Goal: Task Accomplishment & Management: Manage account settings

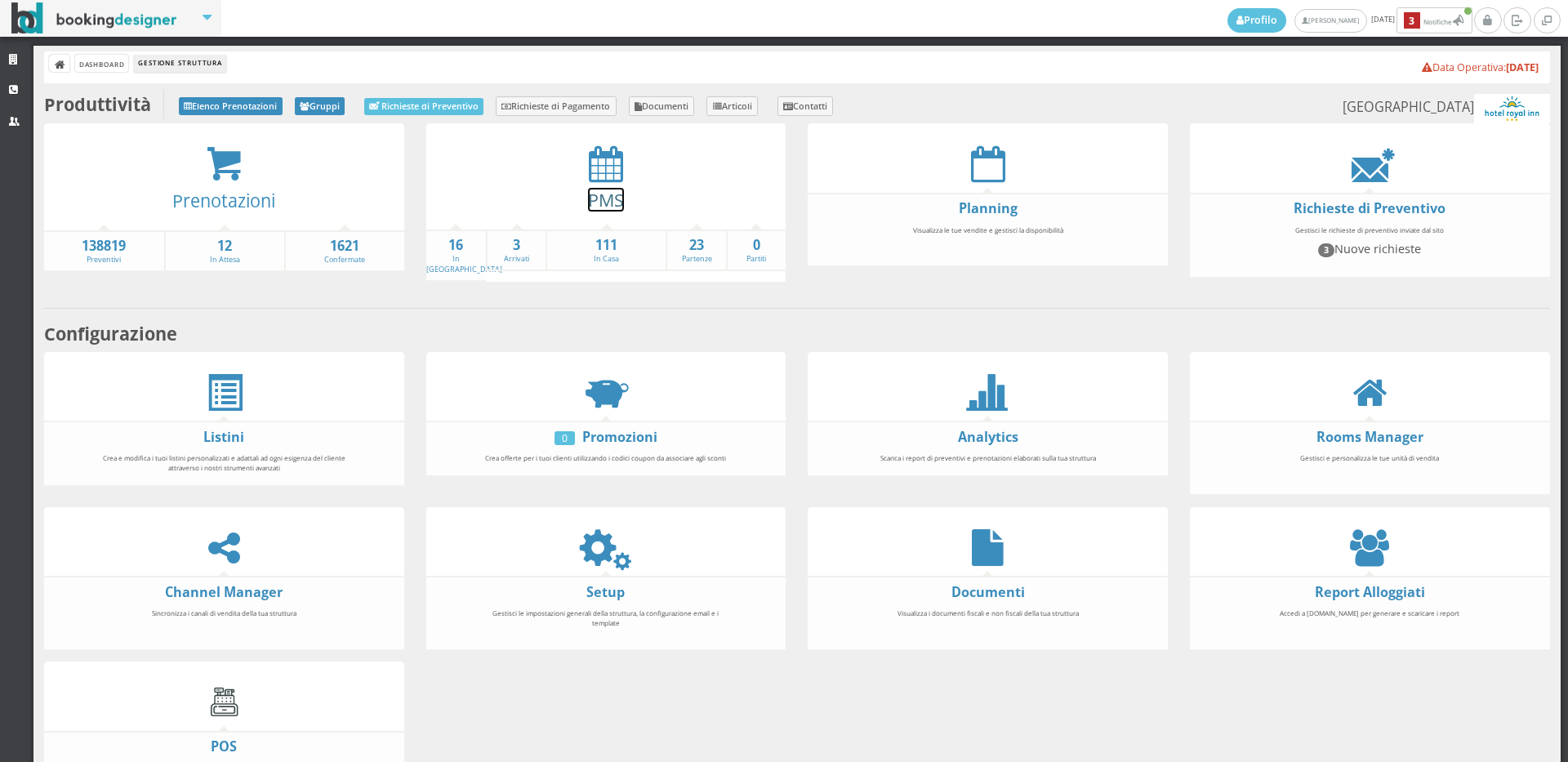
click at [604, 193] on link "PMS" at bounding box center [605, 199] width 36 height 24
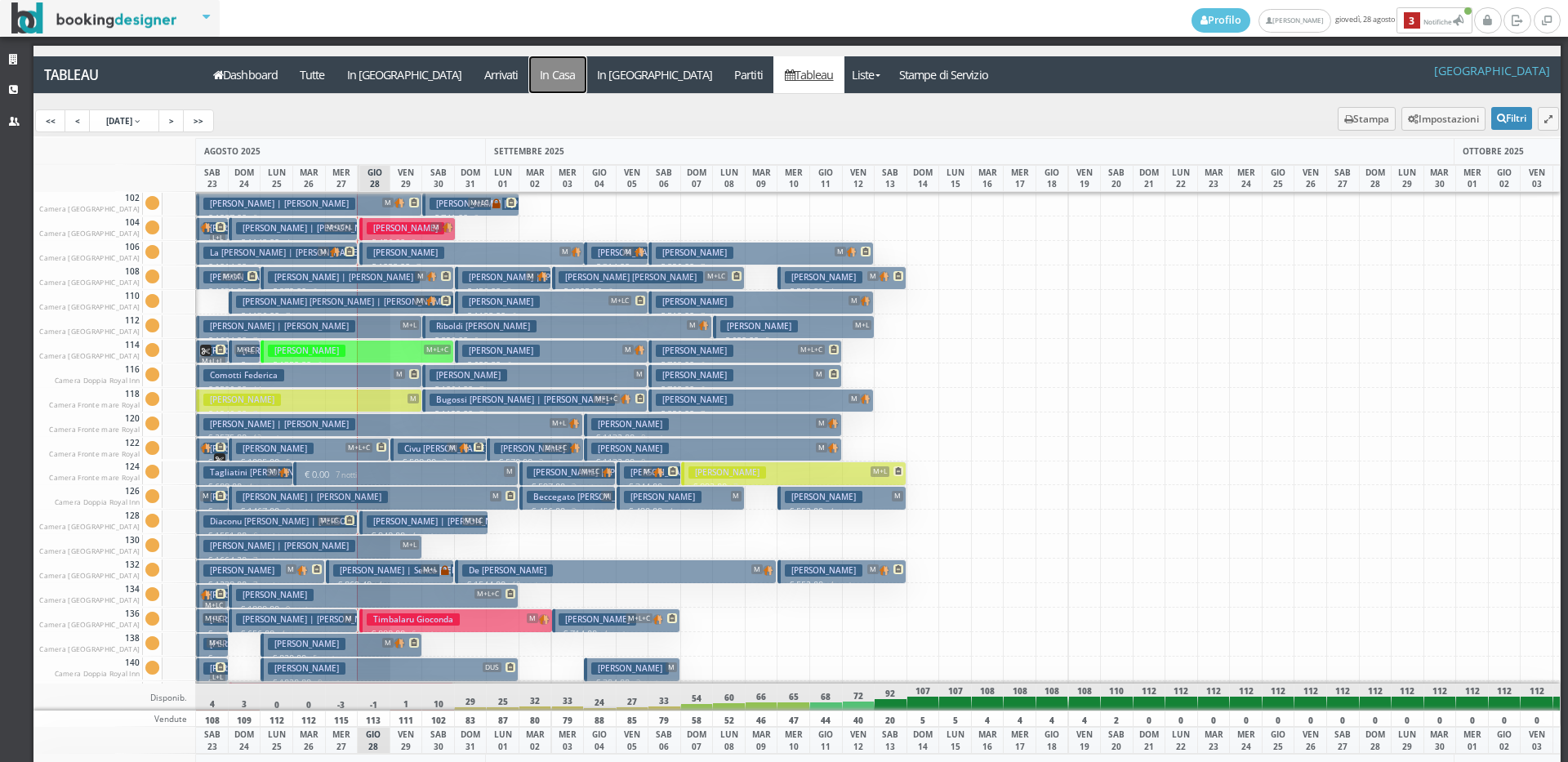
click at [529, 71] on a=pms-instay-reservations"] "In Casa" at bounding box center [557, 74] width 57 height 37
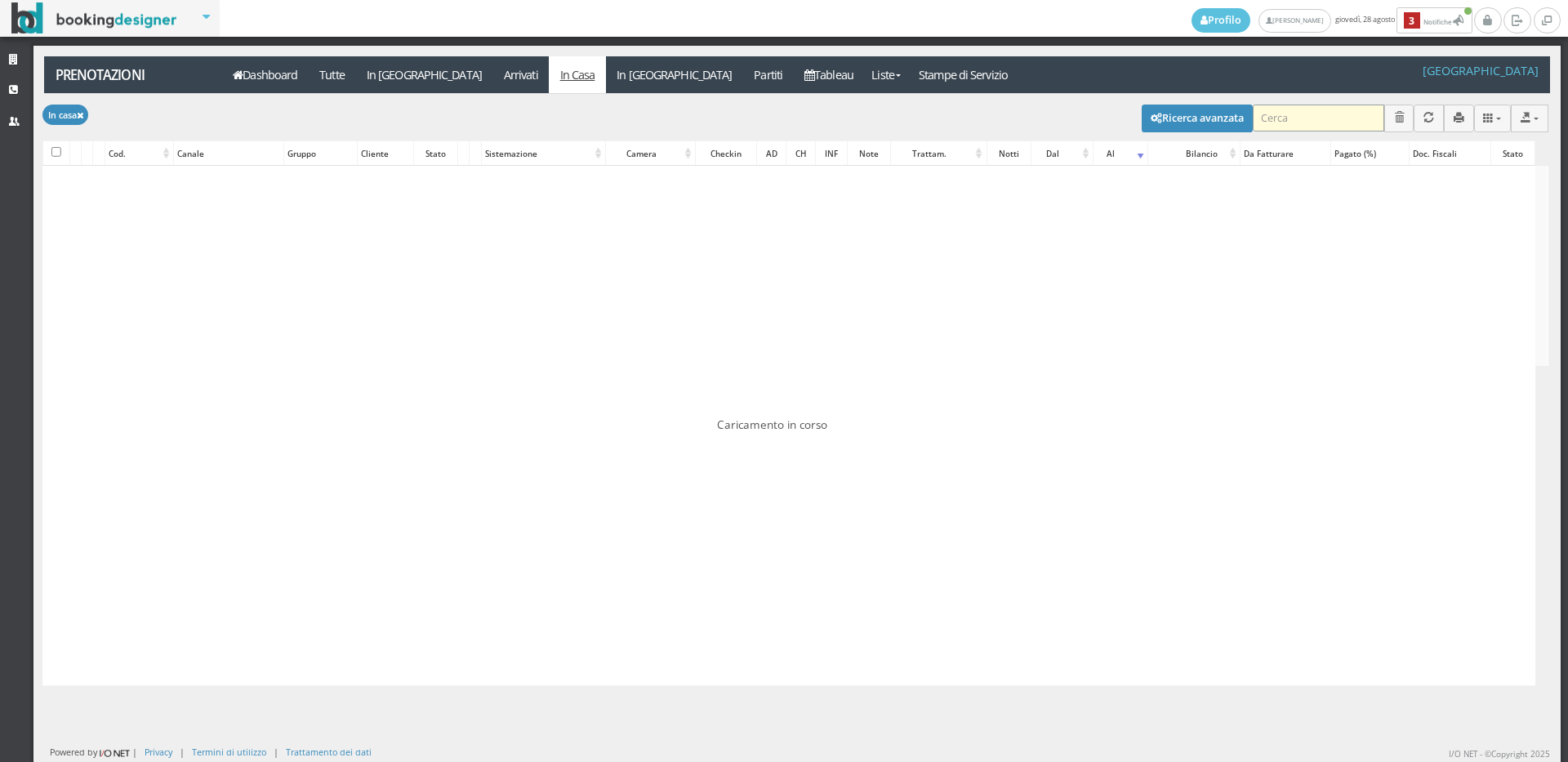
click at [1302, 120] on input "search" at bounding box center [1318, 118] width 131 height 27
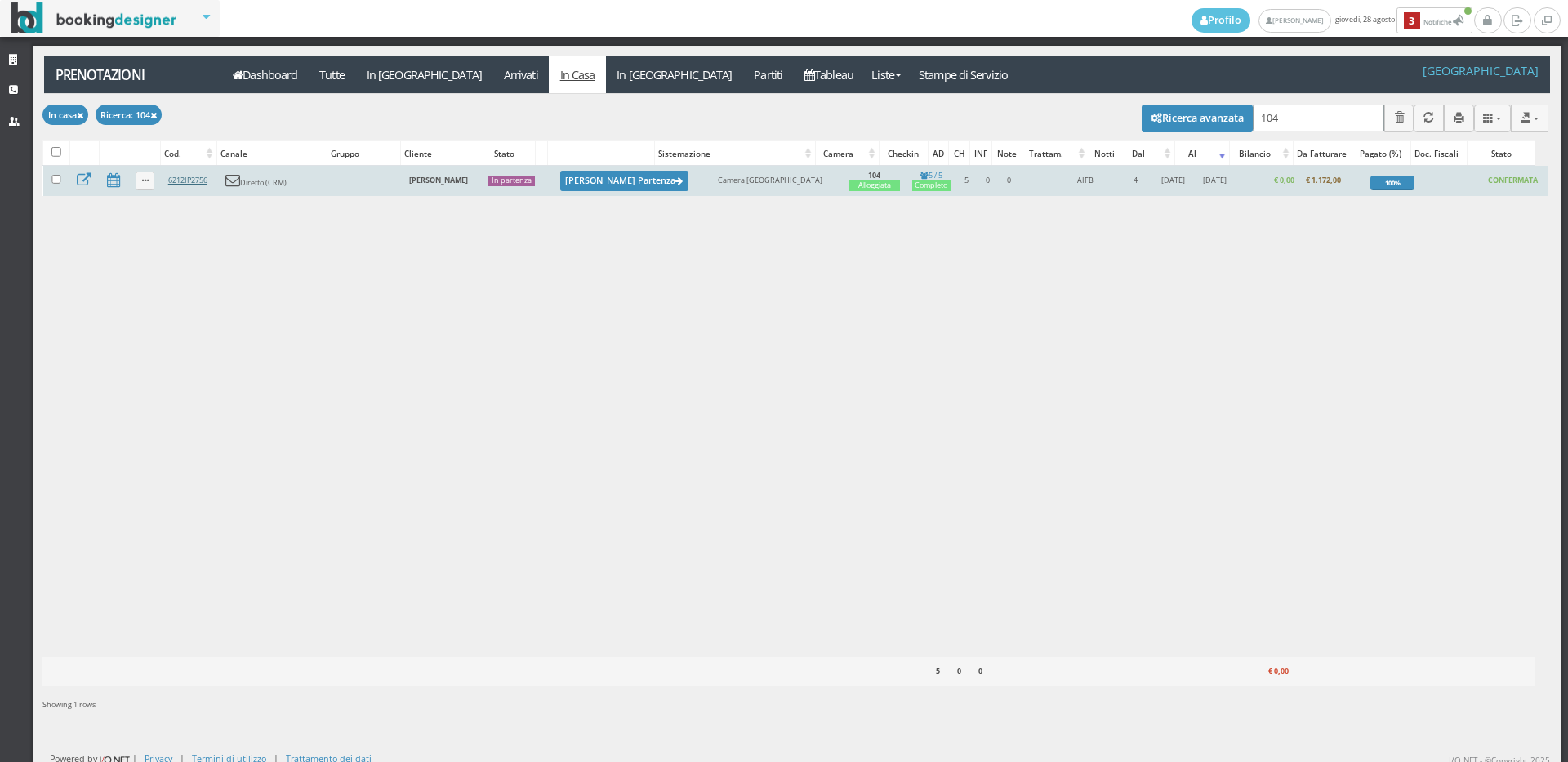
type input "104"
click at [200, 174] on link "6212IP2756" at bounding box center [188, 179] width 40 height 11
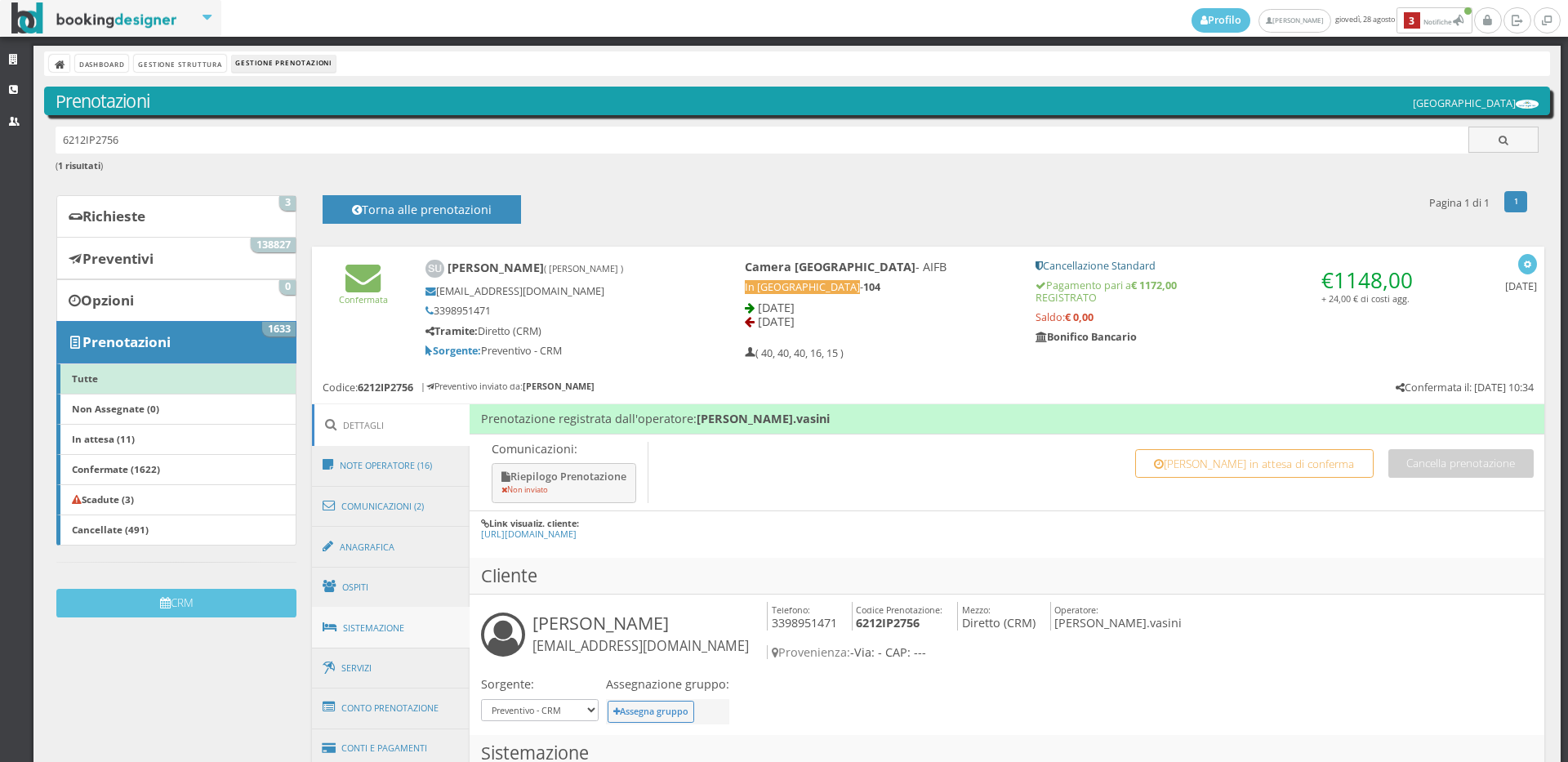
scroll to position [91, 0]
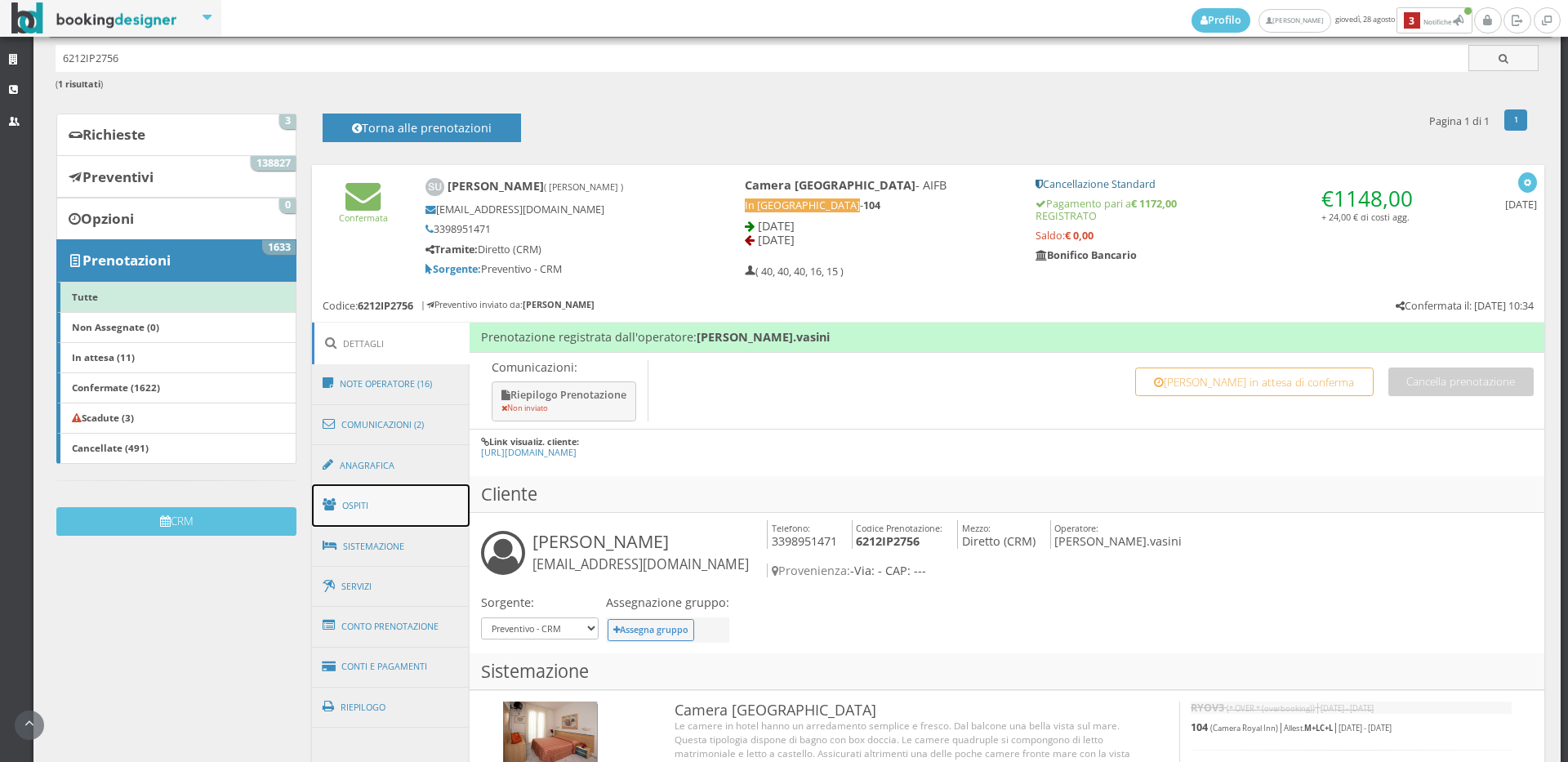
click at [440, 512] on link "Ospiti" at bounding box center [391, 506] width 158 height 42
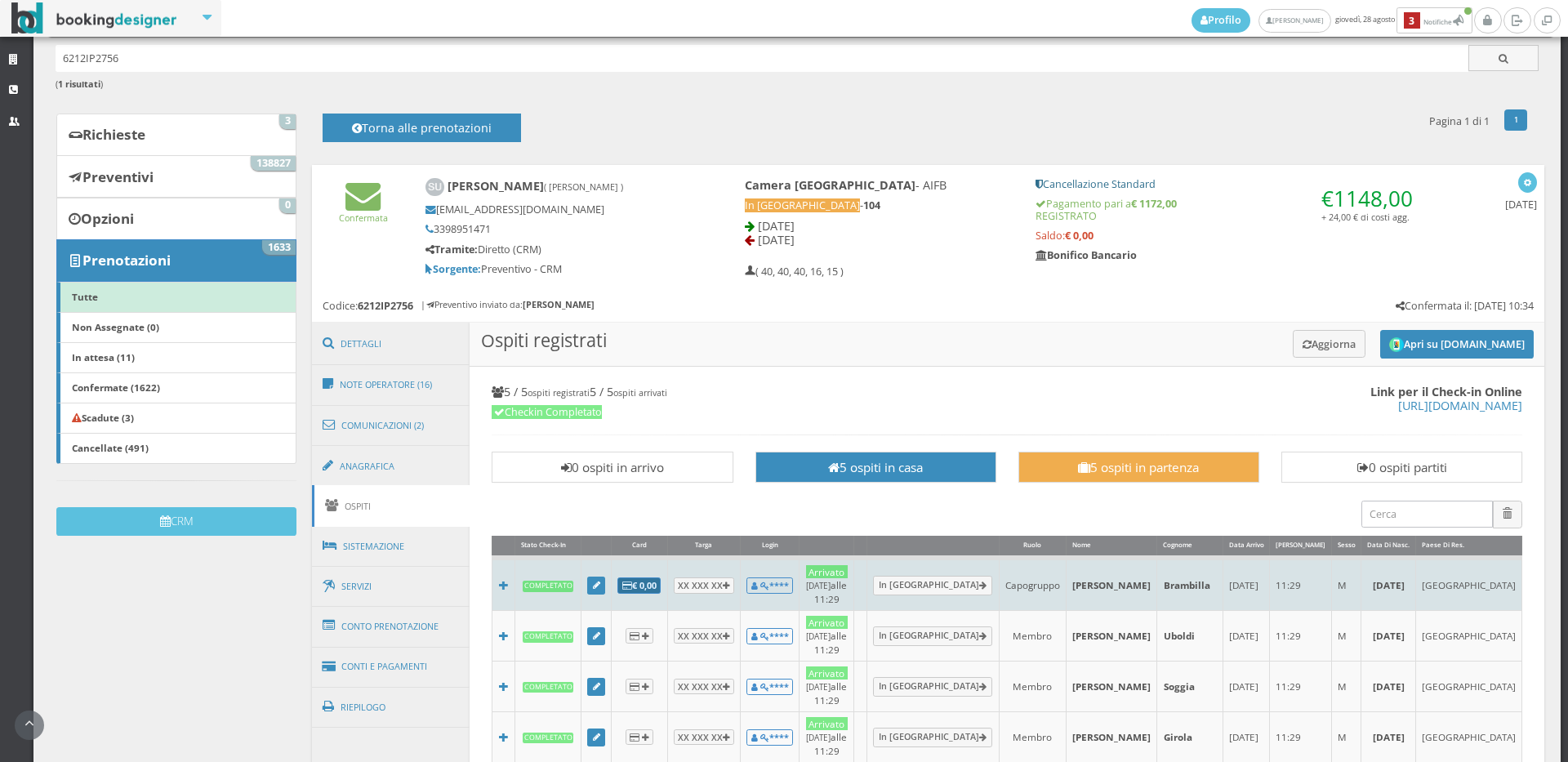
click at [633, 580] on button "€ 0,00" at bounding box center [639, 585] width 43 height 16
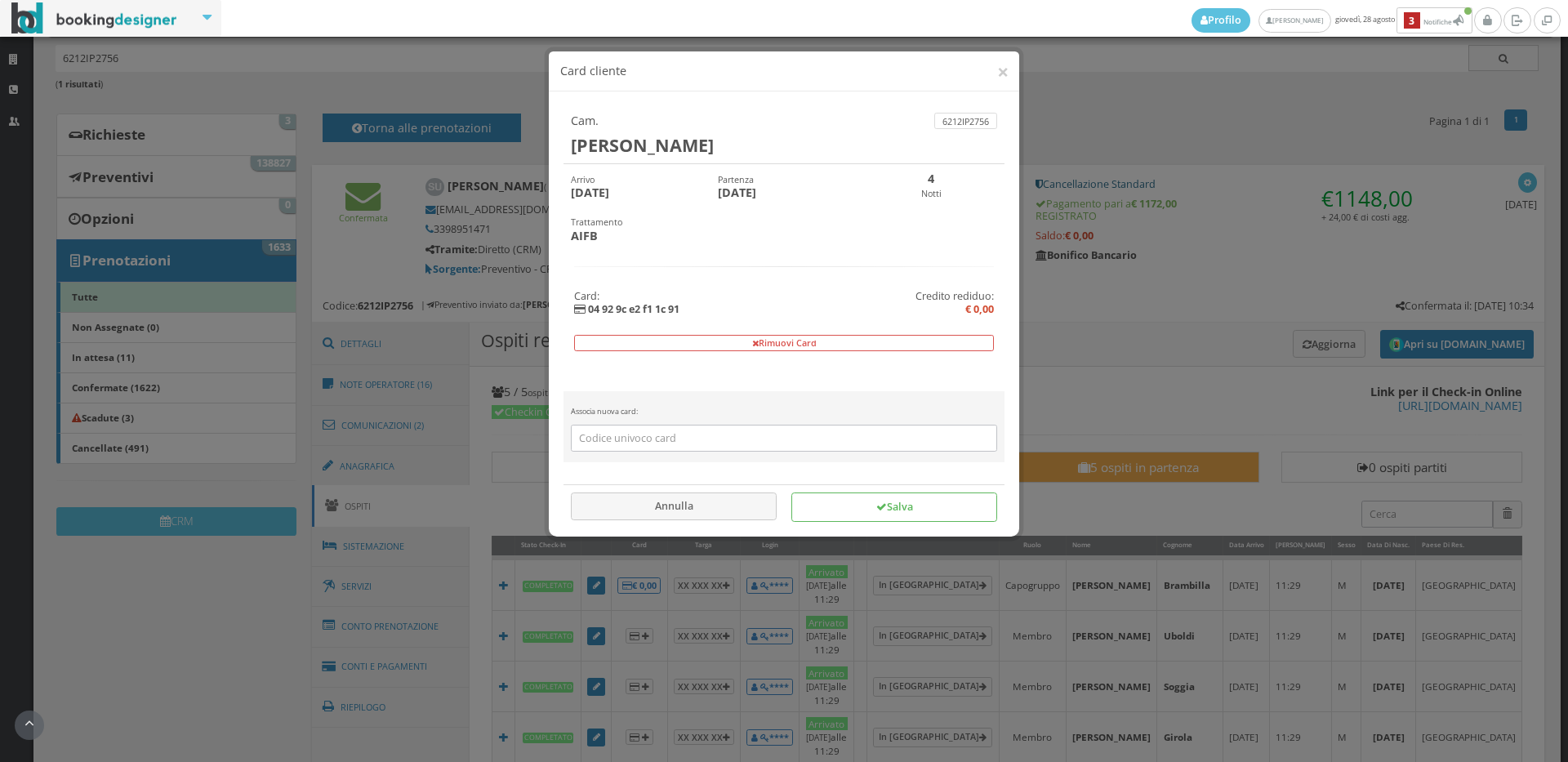
click at [790, 331] on form "Rimuovi Card" at bounding box center [784, 337] width 420 height 29
click at [789, 349] on button "Rimuovi Card" at bounding box center [784, 342] width 420 height 16
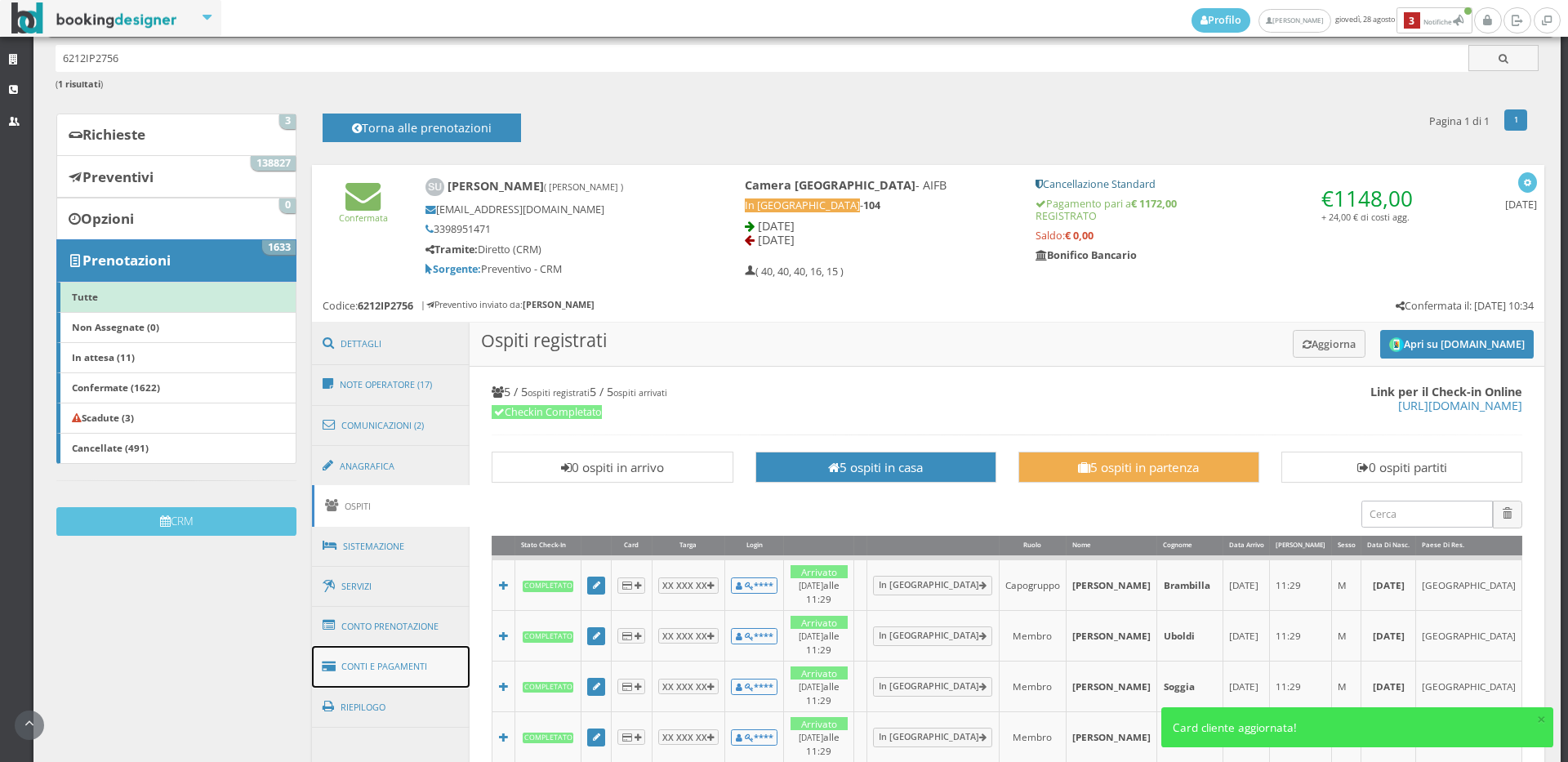
click at [431, 679] on link "Conti e Pagamenti" at bounding box center [391, 666] width 158 height 41
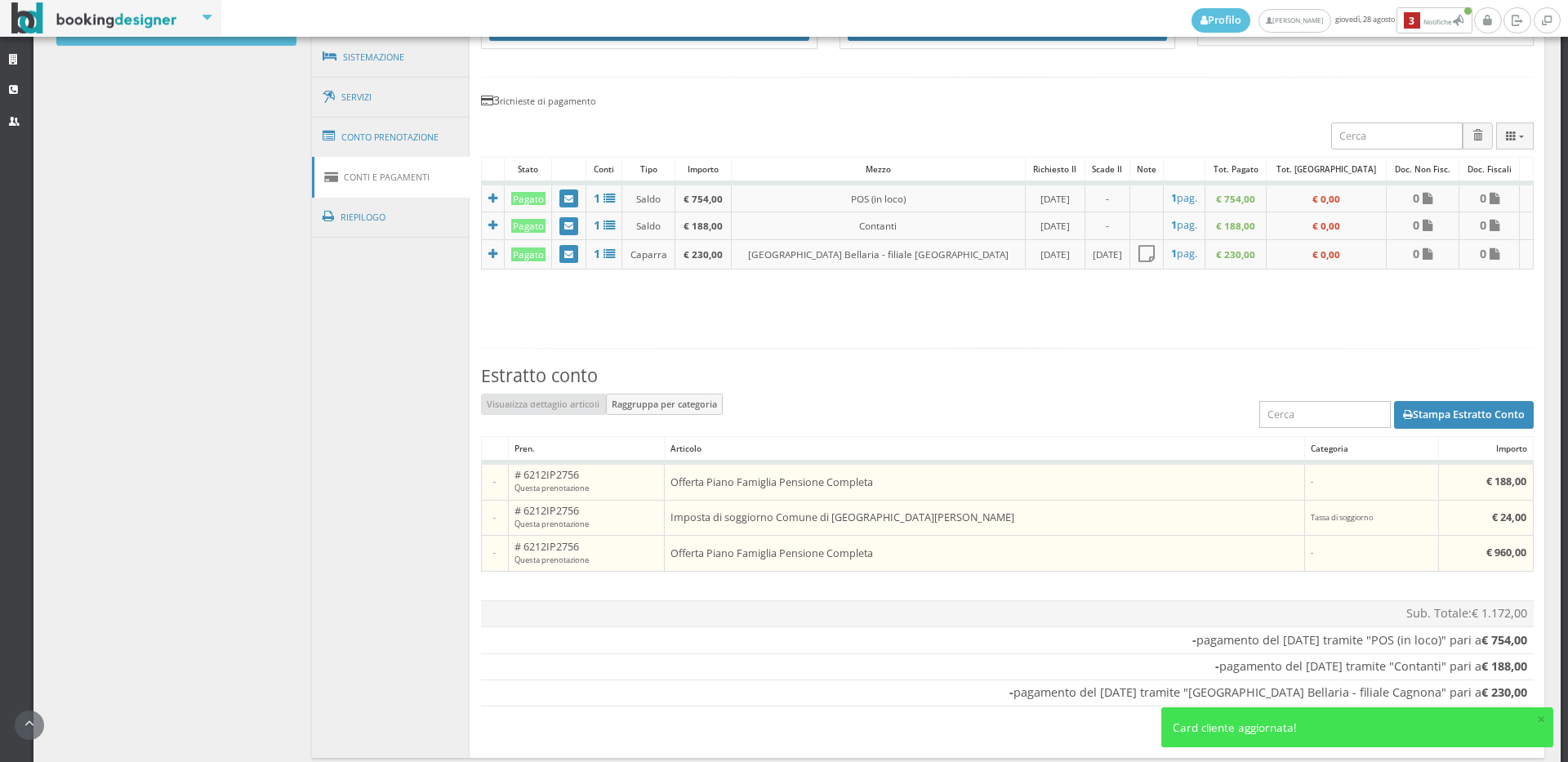
scroll to position [703, 0]
